Goal: Task Accomplishment & Management: Manage account settings

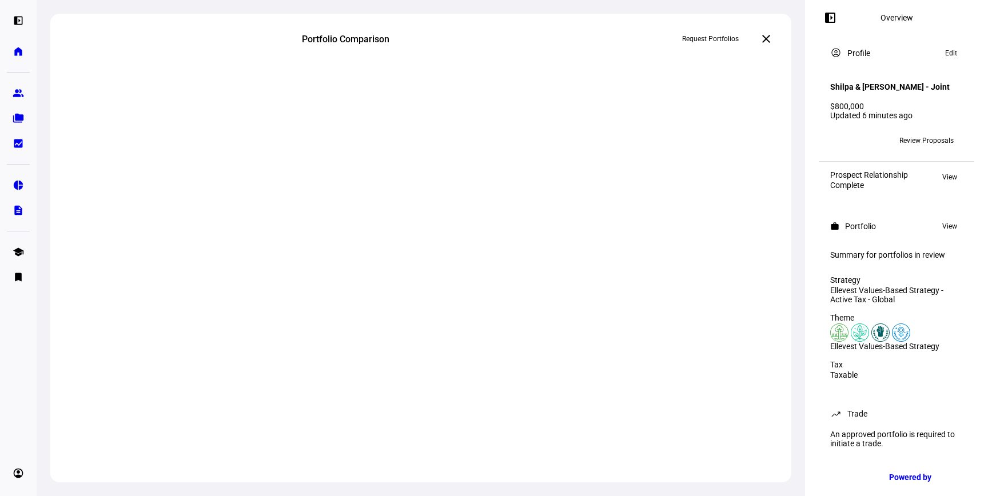
click at [770, 35] on mat-icon "close" at bounding box center [766, 39] width 14 height 14
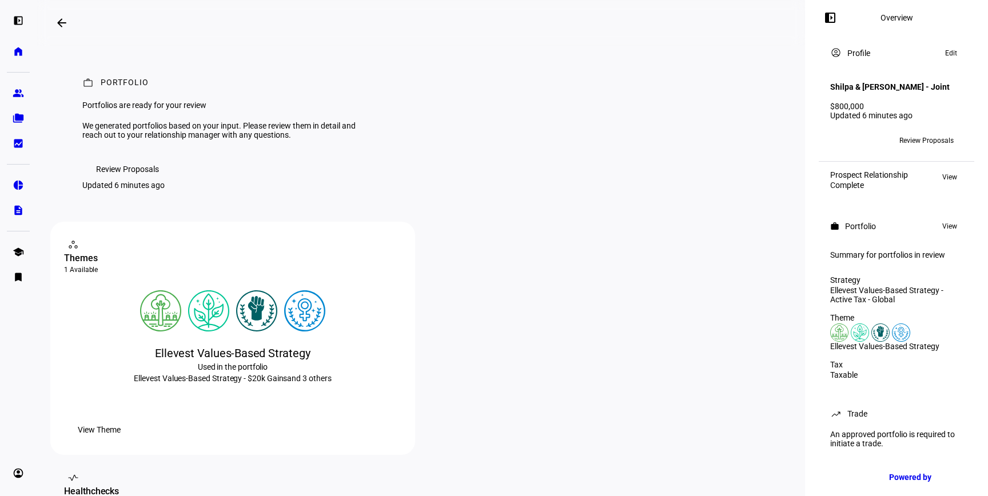
click at [130, 181] on span "Review Proposals" at bounding box center [127, 169] width 63 height 23
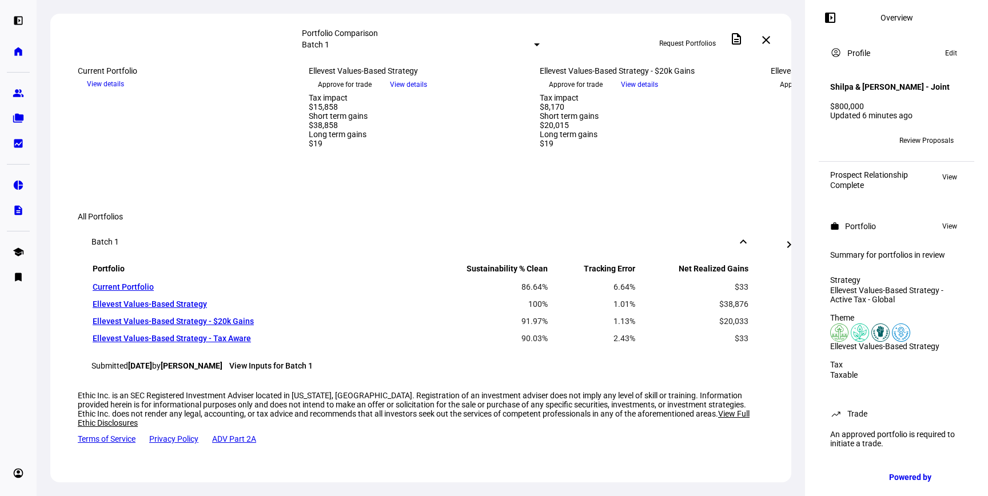
scroll to position [1166, 0]
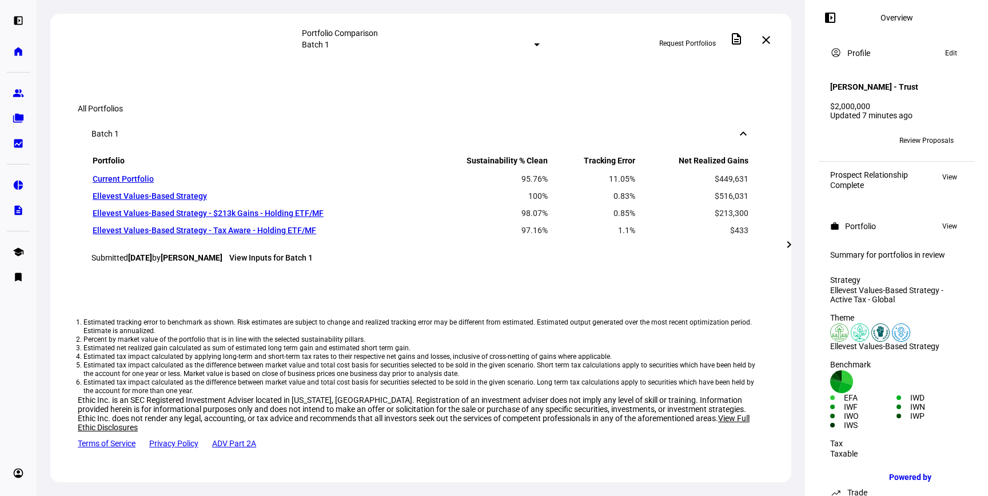
scroll to position [992, 0]
